Goal: Task Accomplishment & Management: Complete application form

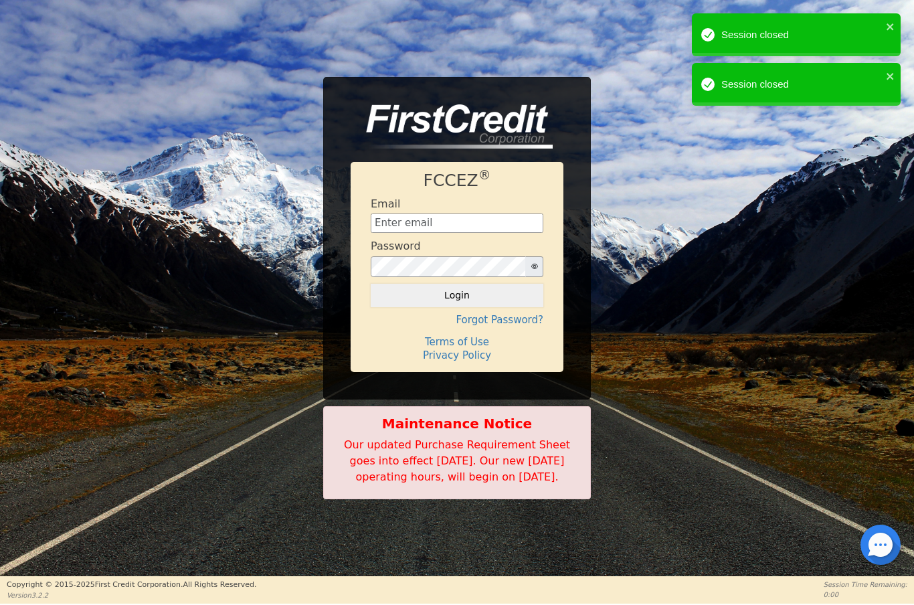
click at [436, 214] on input "text" at bounding box center [457, 224] width 173 height 20
type input "[EMAIL_ADDRESS][DOMAIN_NAME]"
click at [511, 295] on button "Login" at bounding box center [457, 295] width 173 height 23
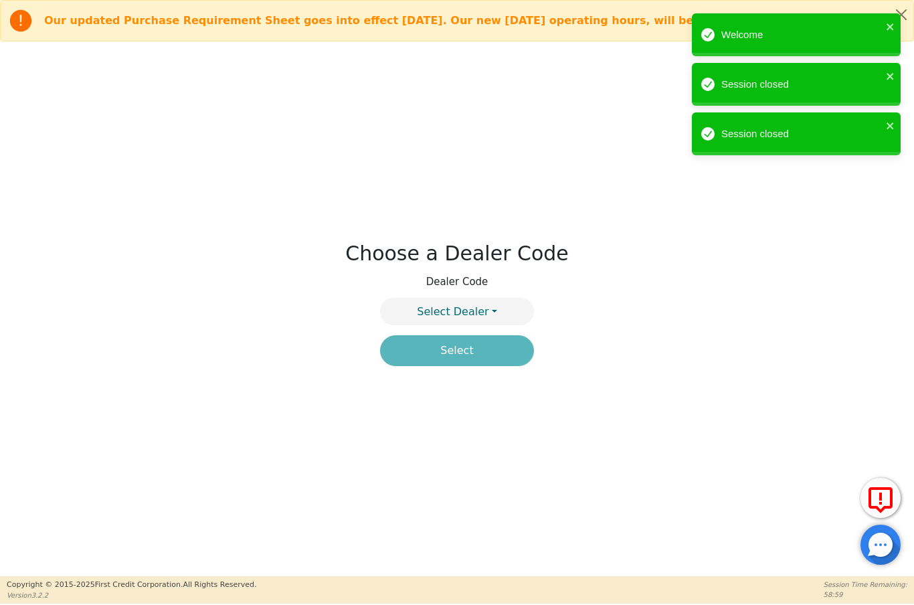
click at [490, 316] on button "Select Dealer" at bounding box center [457, 311] width 154 height 27
click at [489, 347] on link "4394A" at bounding box center [457, 344] width 153 height 18
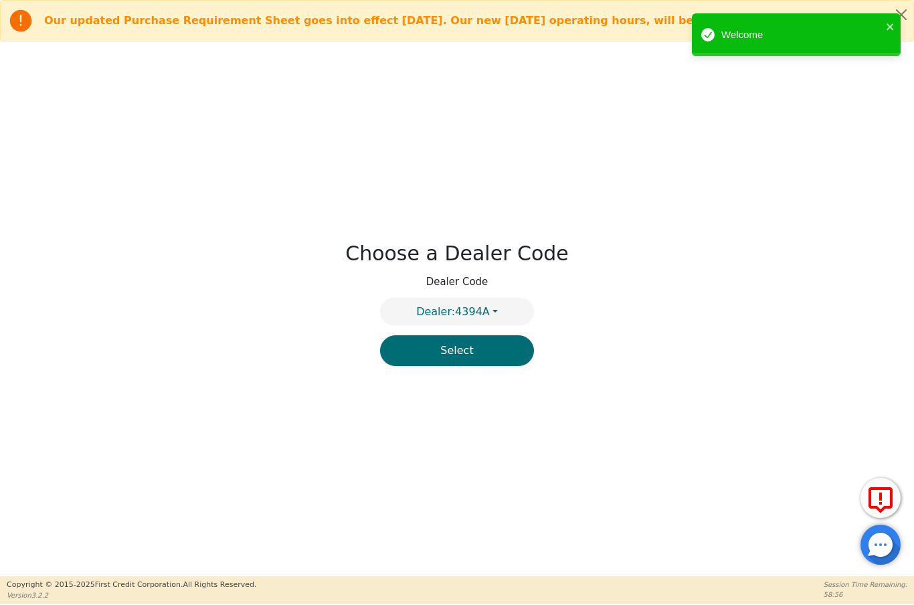
click at [470, 363] on button "Select" at bounding box center [457, 350] width 154 height 31
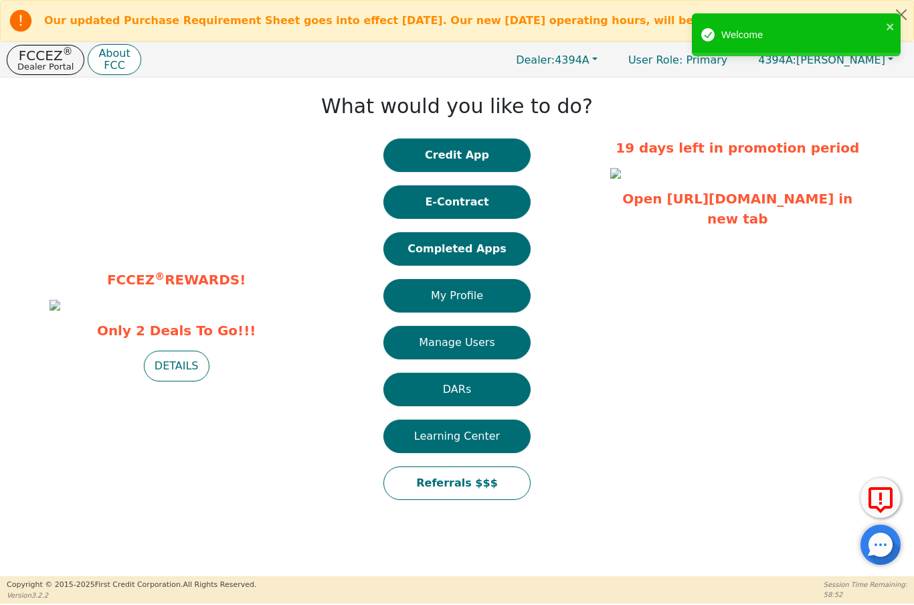
click at [495, 159] on button "Credit App" at bounding box center [457, 155] width 147 height 33
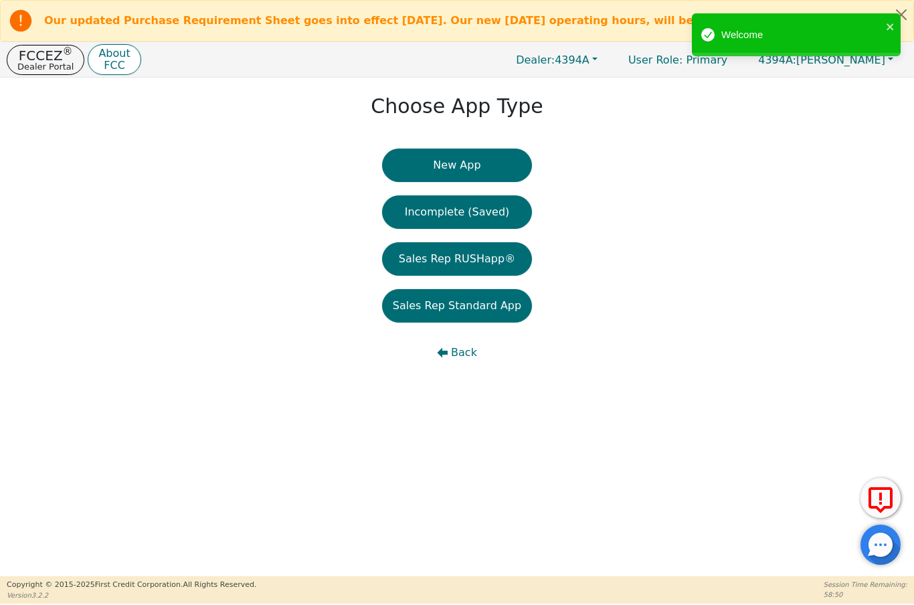
click at [487, 174] on button "New App" at bounding box center [457, 165] width 150 height 33
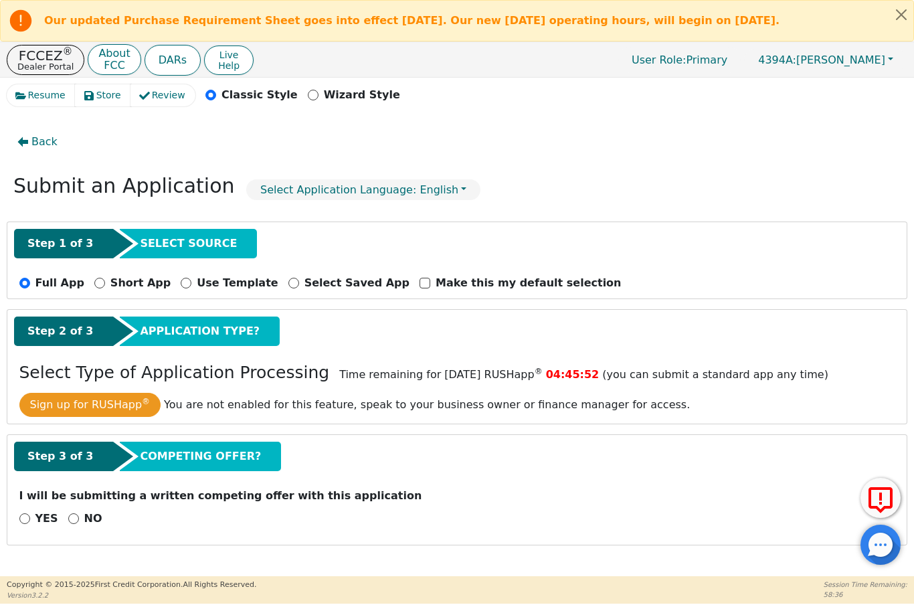
click at [75, 515] on input "NO" at bounding box center [73, 518] width 11 height 11
radio input "true"
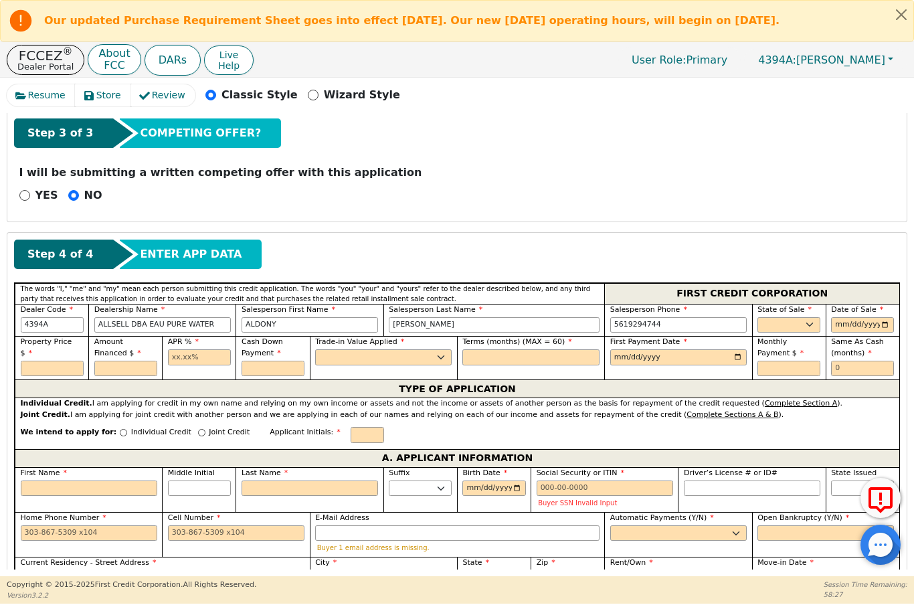
scroll to position [324, 0]
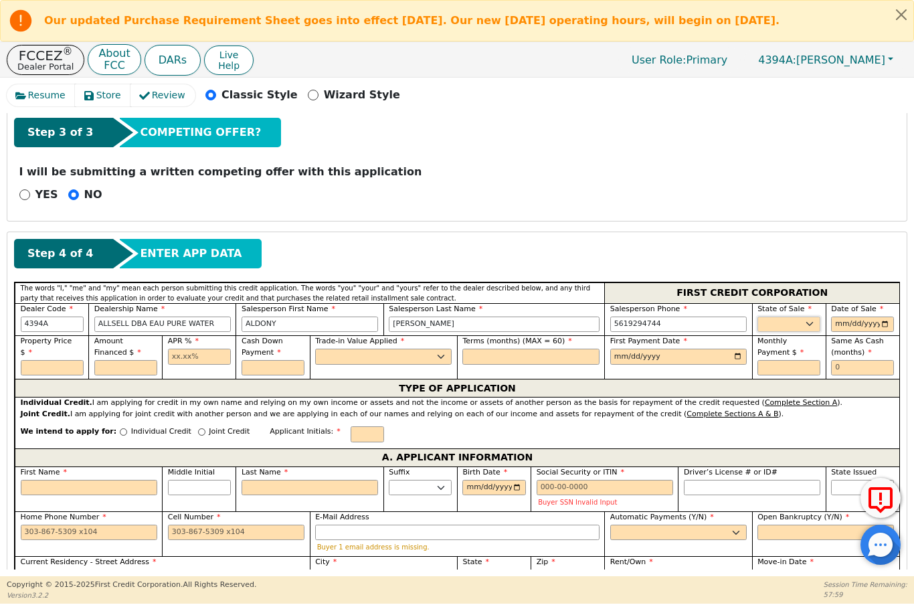
click at [811, 325] on select "AK AL AR AZ CA CO CT DC DE FL [GEOGRAPHIC_DATA] HI IA ID IL IN KS [GEOGRAPHIC_D…" at bounding box center [789, 325] width 63 height 16
select select "FL"
click at [873, 327] on input "date" at bounding box center [862, 325] width 63 height 16
type input "[DATE]"
click at [47, 369] on input "text" at bounding box center [52, 368] width 63 height 16
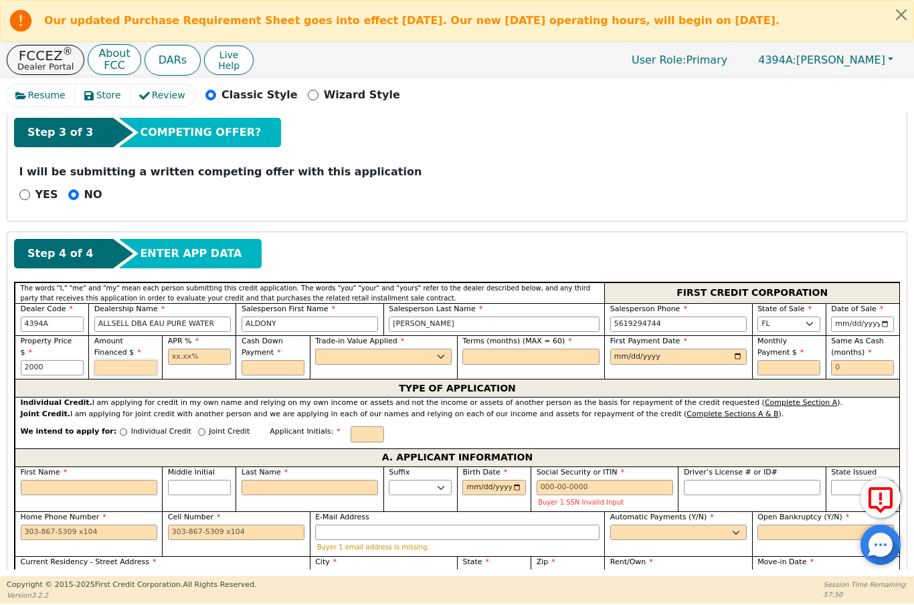
click at [104, 374] on input "text" at bounding box center [125, 368] width 63 height 16
type input "2000.00"
click at [187, 363] on input "text" at bounding box center [199, 357] width 63 height 16
type input "2000.00"
click at [266, 371] on input "text" at bounding box center [273, 368] width 63 height 16
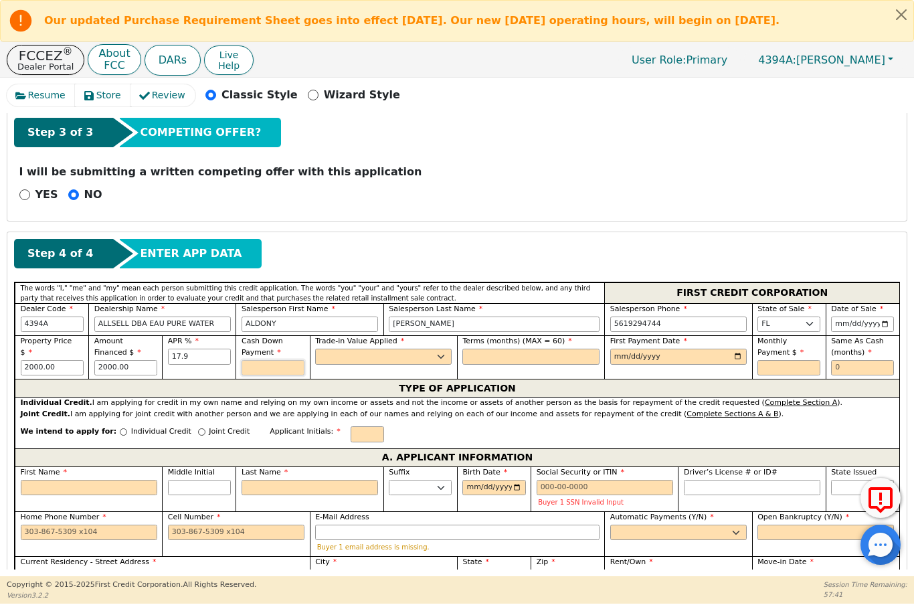
type input "17.90"
click at [410, 361] on select "Yes No" at bounding box center [383, 357] width 137 height 16
type input "0.00"
select select "n"
click at [557, 360] on input "text" at bounding box center [530, 357] width 137 height 16
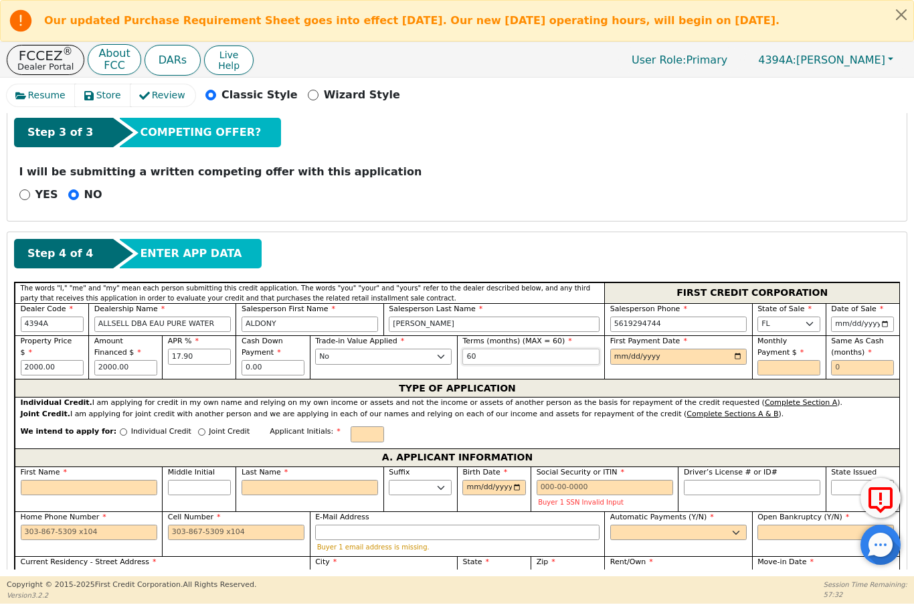
type input "60"
click at [670, 359] on input "date" at bounding box center [678, 357] width 137 height 16
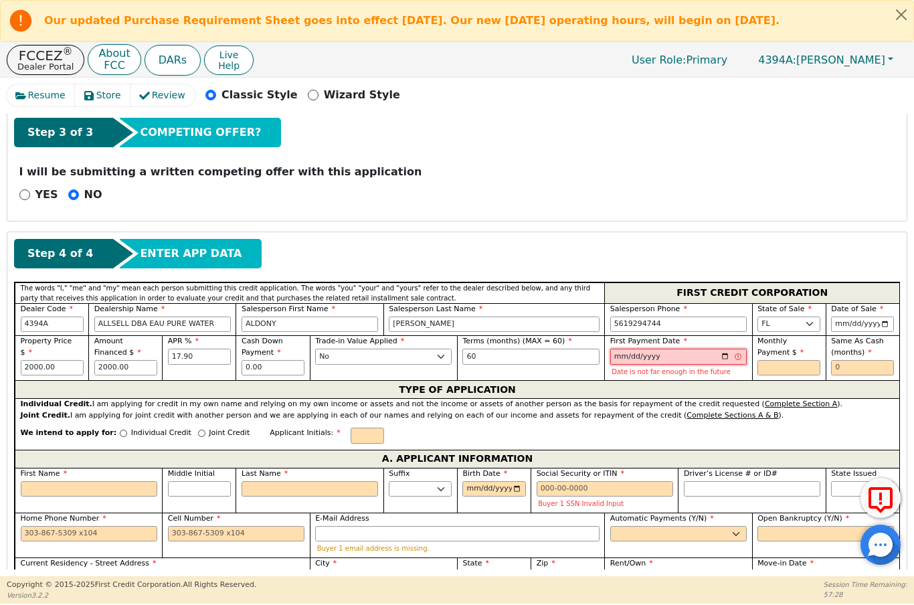
type input "[DATE]"
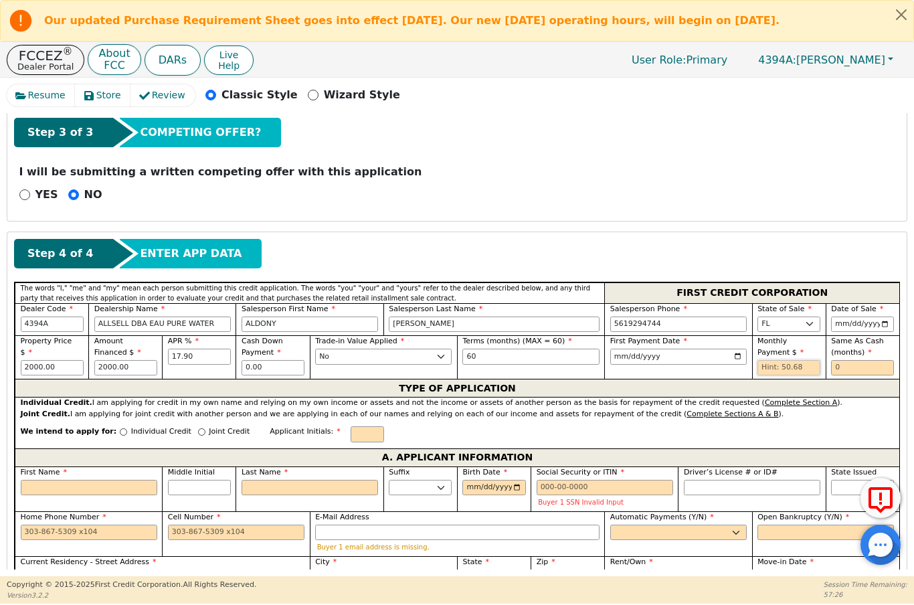
click at [776, 369] on input "text" at bounding box center [789, 368] width 63 height 16
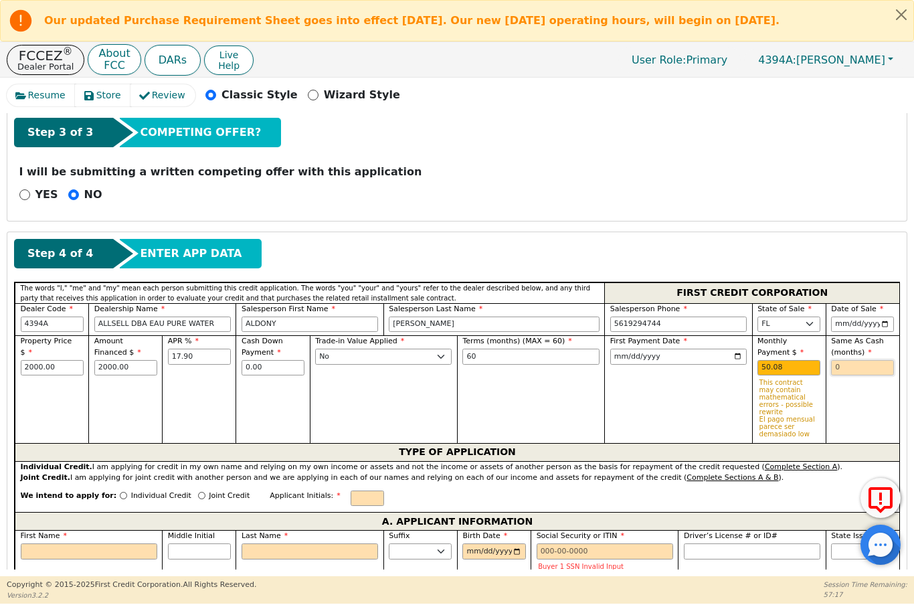
click at [862, 367] on input "text" at bounding box center [862, 368] width 63 height 16
click at [800, 365] on input "50.08" at bounding box center [789, 368] width 63 height 16
type input "5"
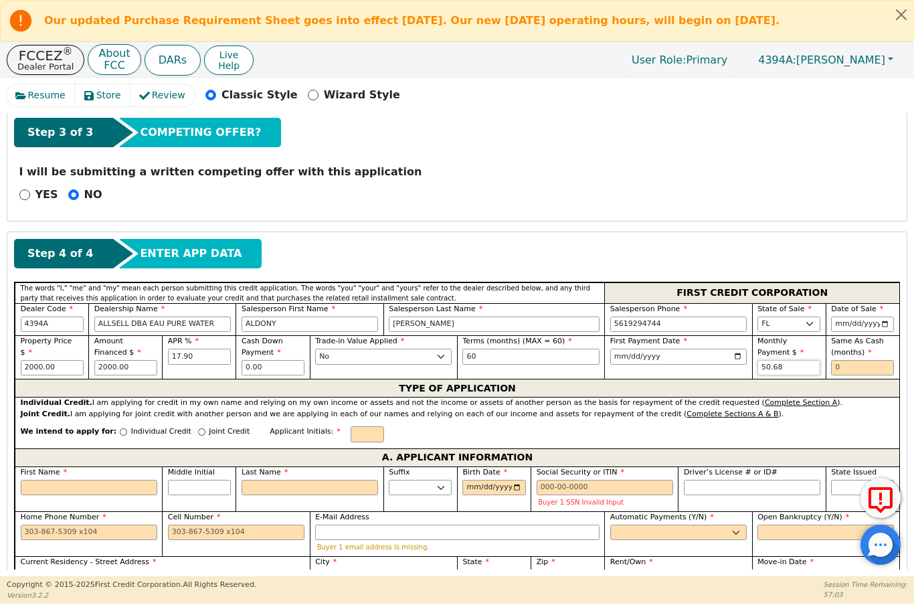
type input "50.68"
click at [865, 373] on input "text" at bounding box center [862, 368] width 63 height 16
type input "0"
click at [120, 432] on input "Individual Credit" at bounding box center [123, 431] width 7 height 7
radio input "true"
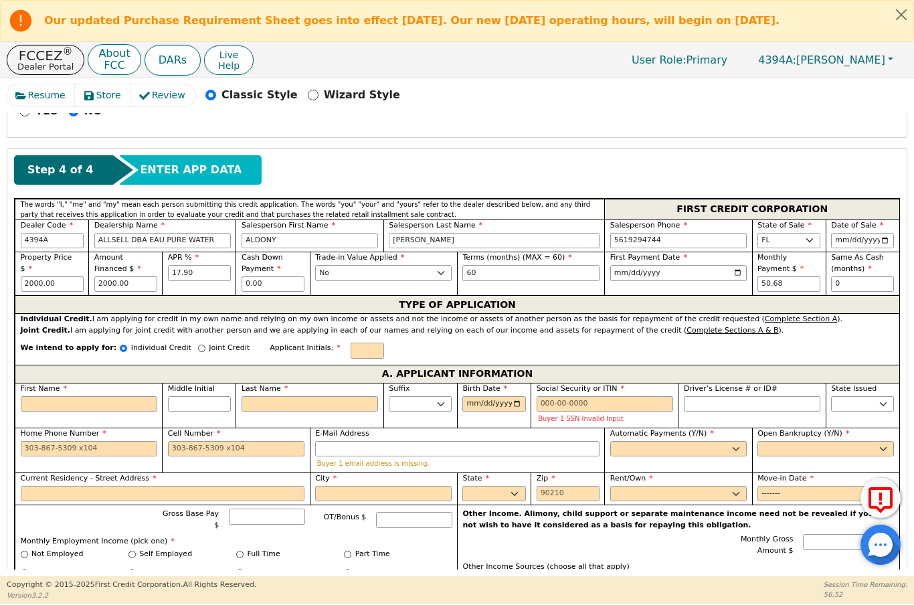
scroll to position [406, 0]
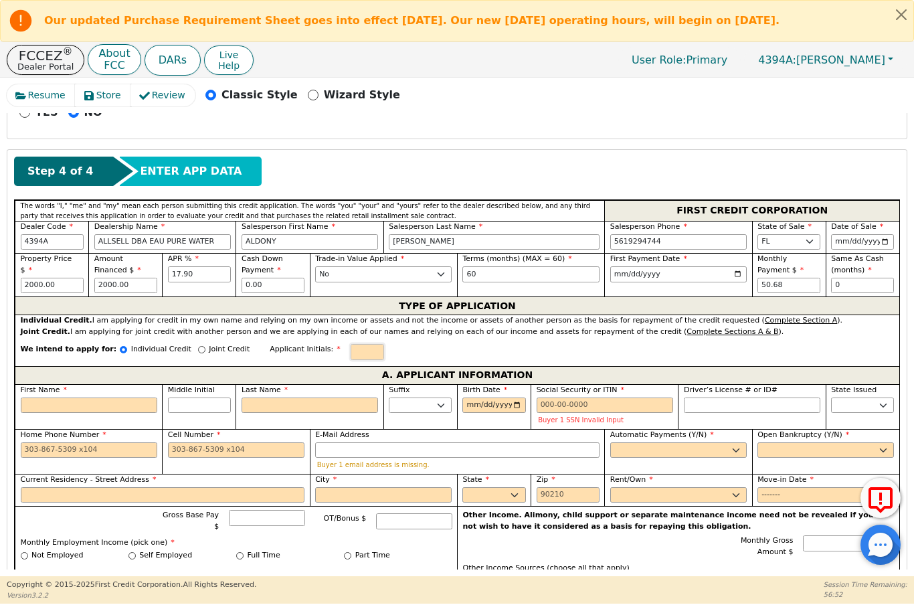
click at [351, 355] on input "text" at bounding box center [367, 352] width 33 height 16
type input "AL"
click at [78, 404] on input "First Name" at bounding box center [89, 406] width 137 height 16
type input "A"
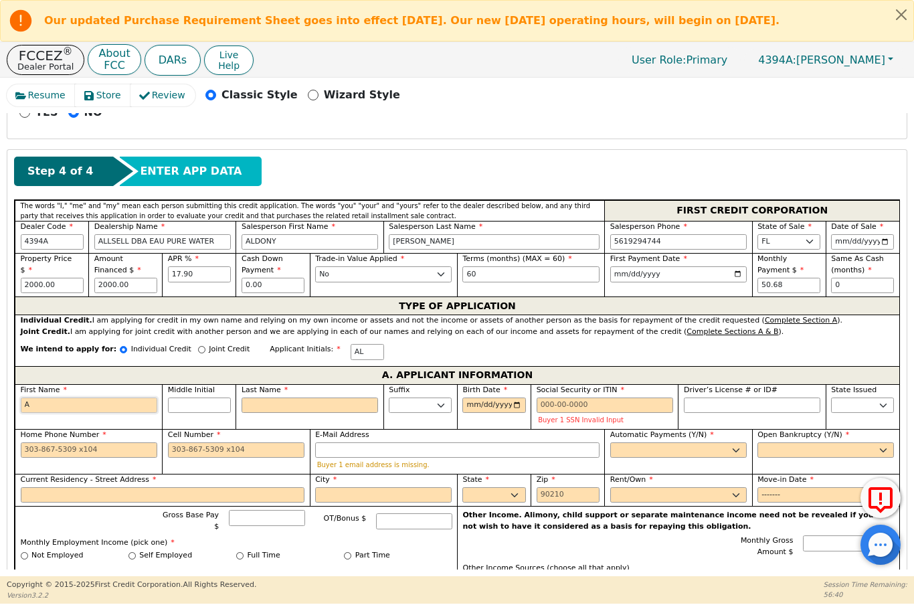
type input "A"
type input "Av"
type input "Avr"
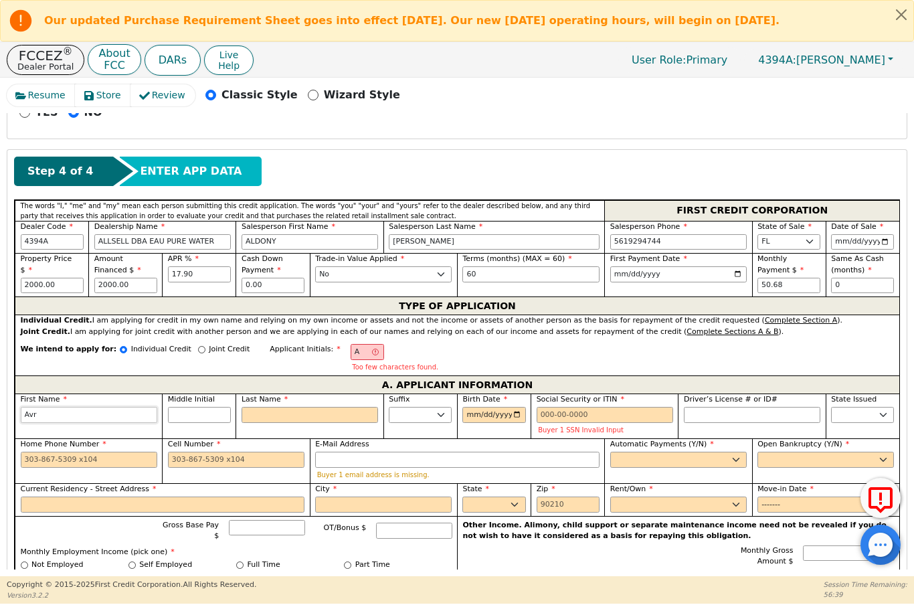
type input "Avri"
type input "Avril"
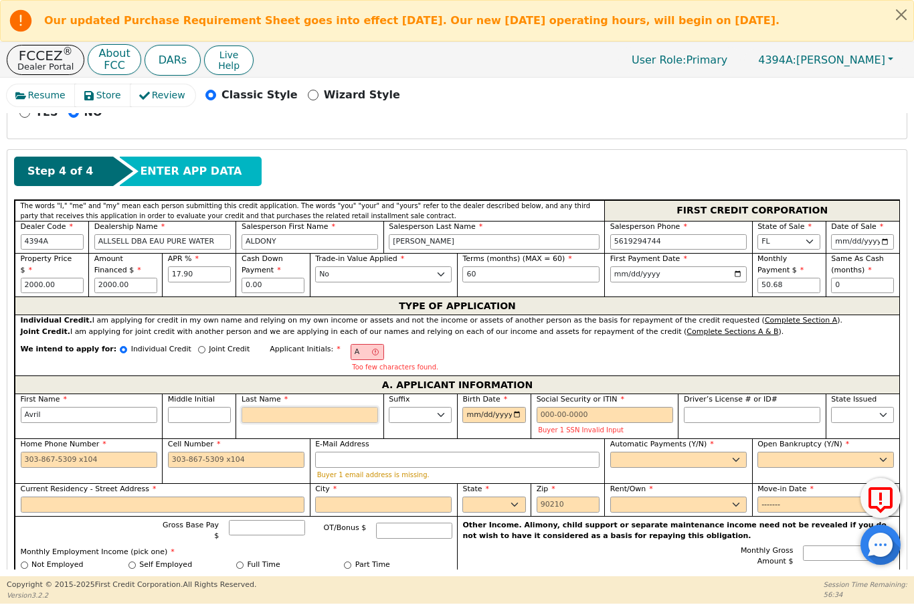
type input "AL"
type input "L"
type input "[PERSON_NAME]"
type input "Le"
type input "[PERSON_NAME]"
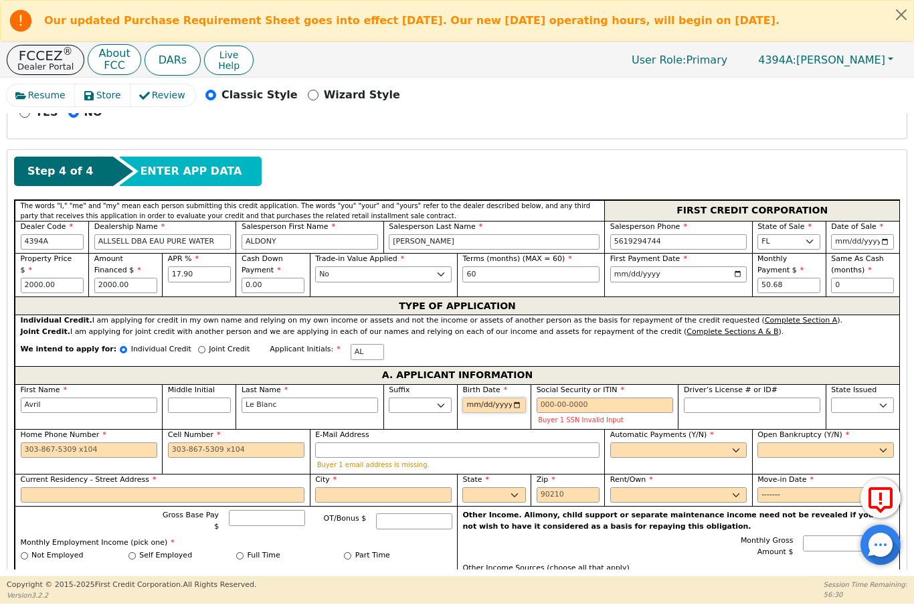
click at [496, 407] on input "Birth Date" at bounding box center [493, 406] width 63 height 16
type input "Le Blanc"
type input "[DATE]"
click at [548, 402] on input "Social Security or ITIN" at bounding box center [605, 406] width 137 height 16
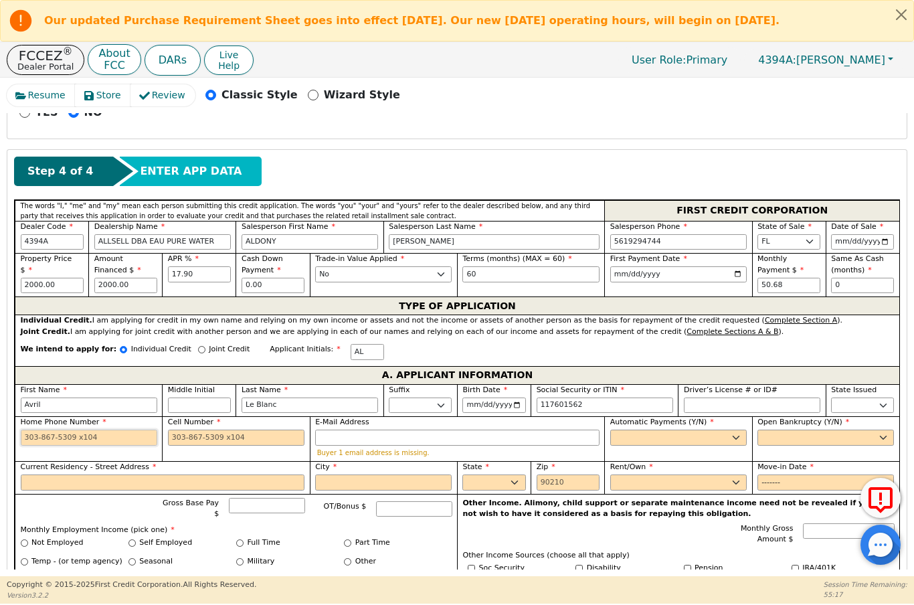
click at [38, 438] on input "Home Phone Number" at bounding box center [89, 438] width 137 height 16
type input "***-**-1562"
click at [213, 440] on input "Cell Number" at bounding box center [236, 438] width 137 height 16
click at [632, 441] on select "Yes No" at bounding box center [678, 438] width 137 height 16
type input "[PHONE_NUMBER]"
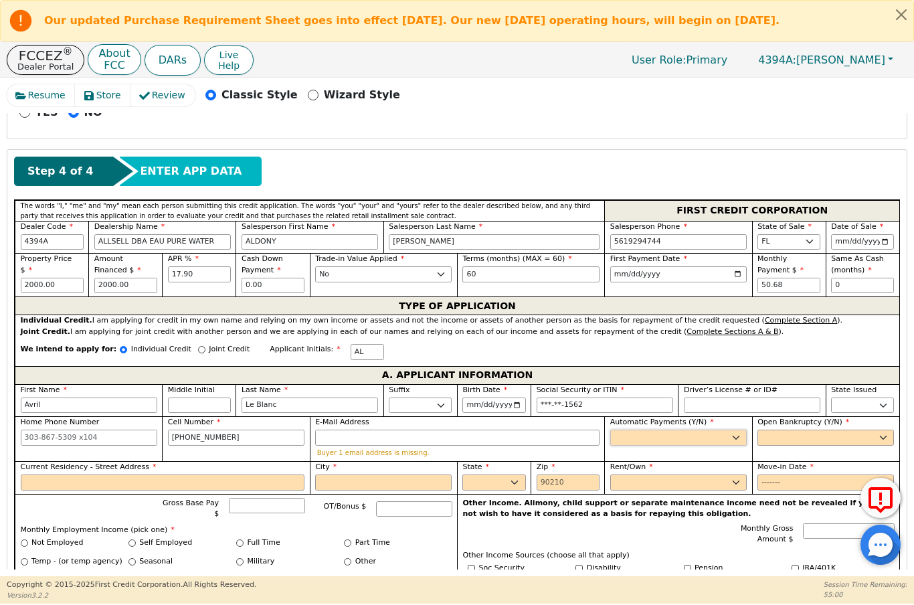
select select "y"
type input "[PERSON_NAME]"
click at [801, 436] on select "Yes No" at bounding box center [826, 438] width 137 height 16
select select "n"
click at [44, 483] on input "Current Residency - Street Address" at bounding box center [163, 483] width 284 height 16
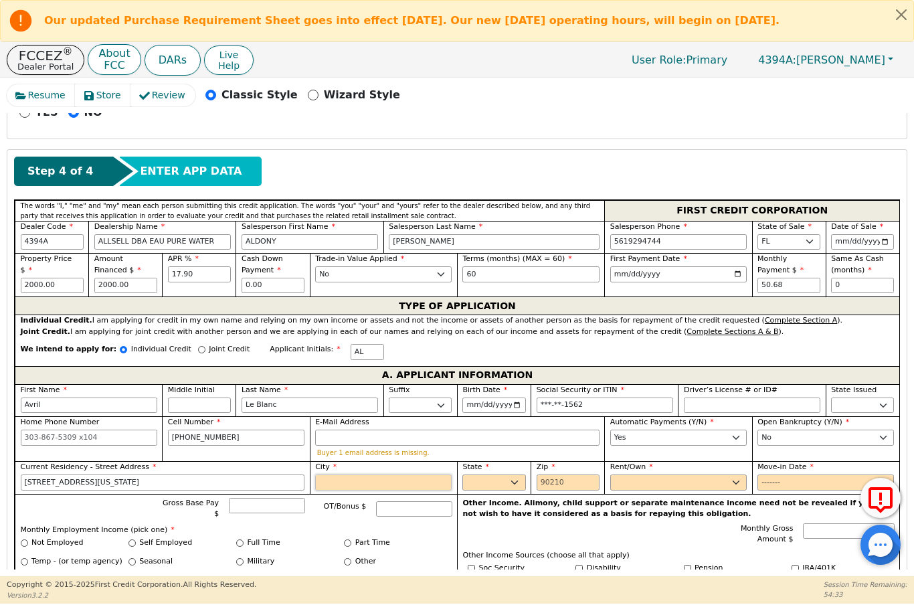
click at [388, 485] on input "City" at bounding box center [383, 483] width 137 height 16
type input "[STREET_ADDRESS][US_STATE]"
click at [513, 478] on select "AK AL AR AZ CA CO CT DC DE FL [GEOGRAPHIC_DATA] HI IA ID IL IN KS [GEOGRAPHIC_D…" at bounding box center [493, 483] width 63 height 16
type input "[GEOGRAPHIC_DATA]"
select select "FL"
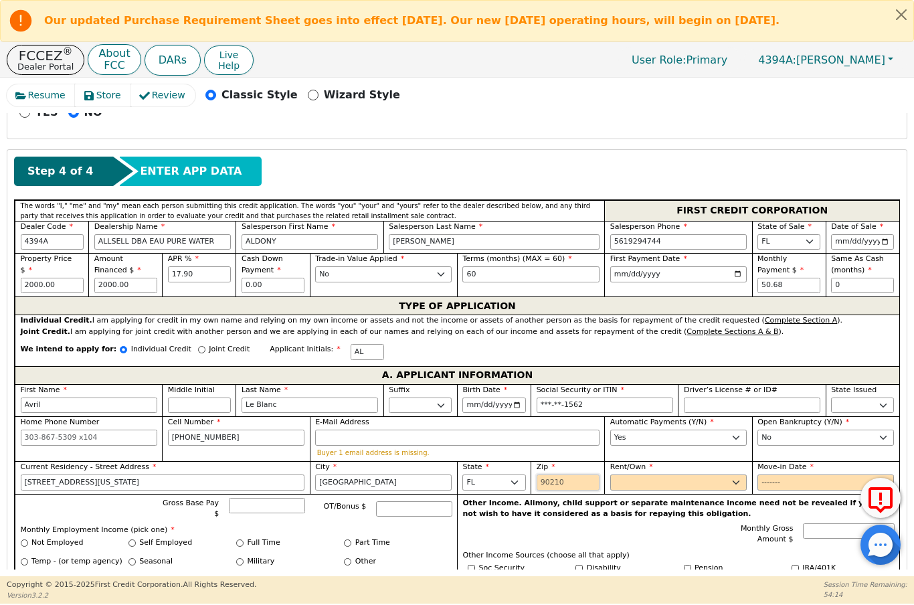
click at [576, 476] on input "Zip" at bounding box center [568, 483] width 63 height 16
type input "34953"
click at [701, 479] on select "Rent Own" at bounding box center [678, 483] width 137 height 16
